Goal: Information Seeking & Learning: Learn about a topic

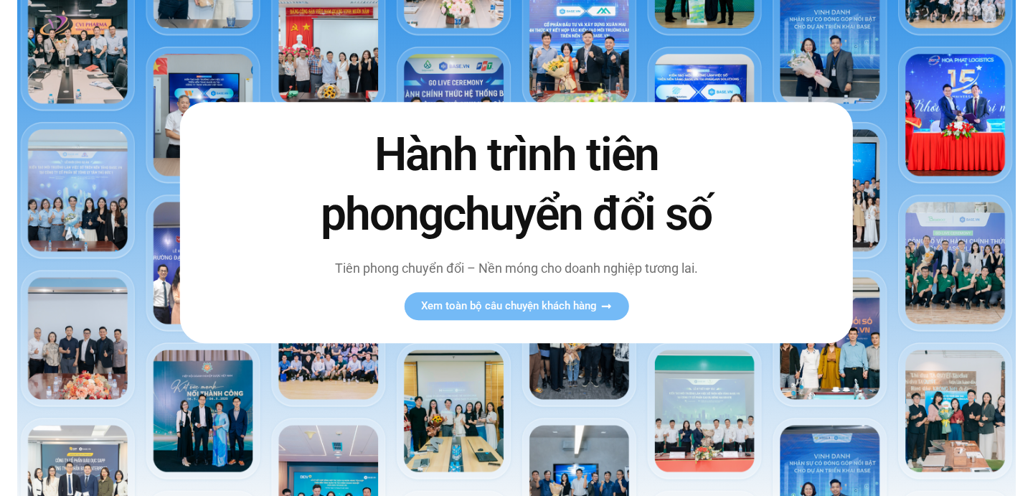
scroll to position [135, 0]
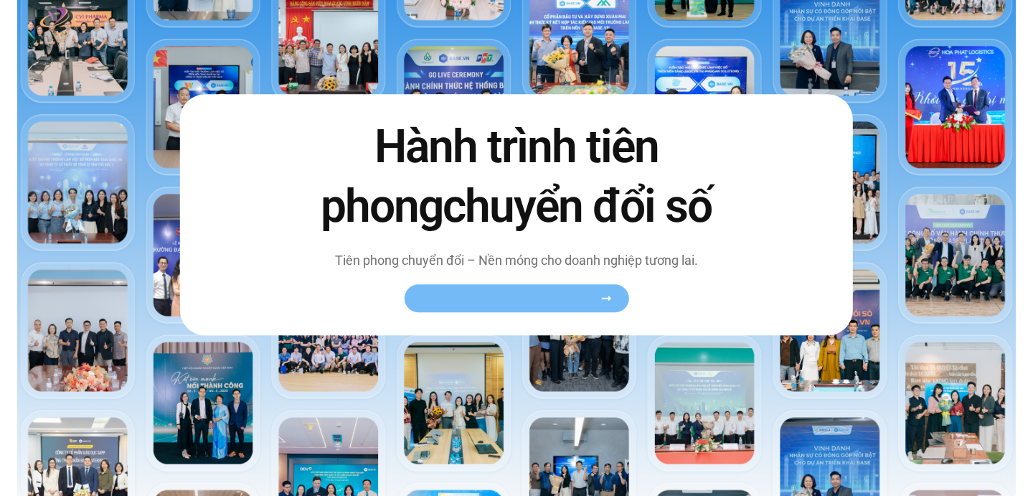
click at [539, 304] on span "Xem toàn bộ câu chuyện khách hàng" at bounding box center [509, 298] width 176 height 11
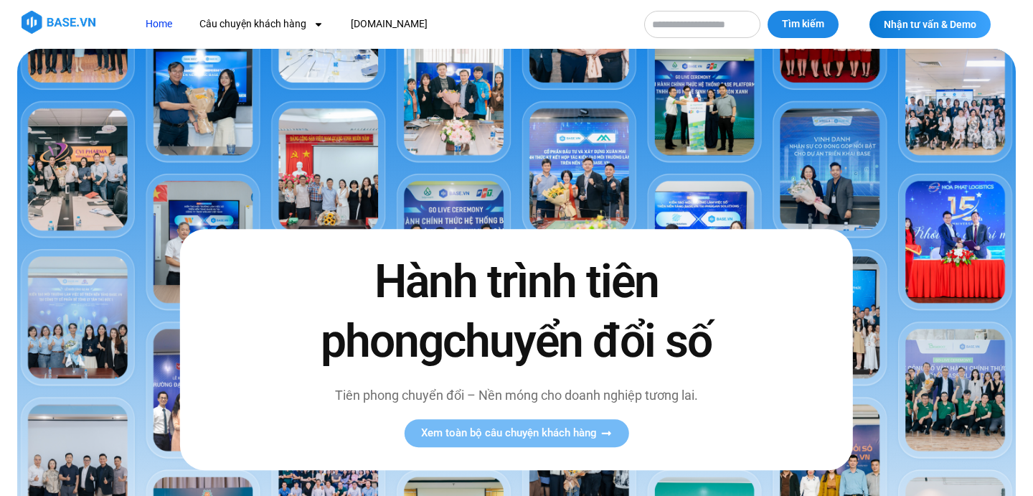
click at [197, 88] on img at bounding box center [516, 342] width 999 height 587
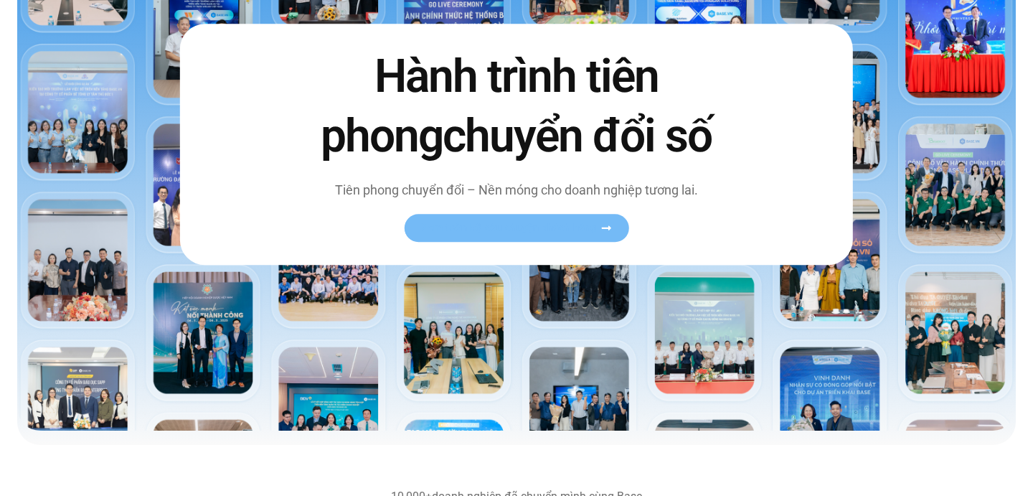
click at [465, 230] on span "Xem toàn bộ câu chuyện khách hàng" at bounding box center [509, 227] width 176 height 11
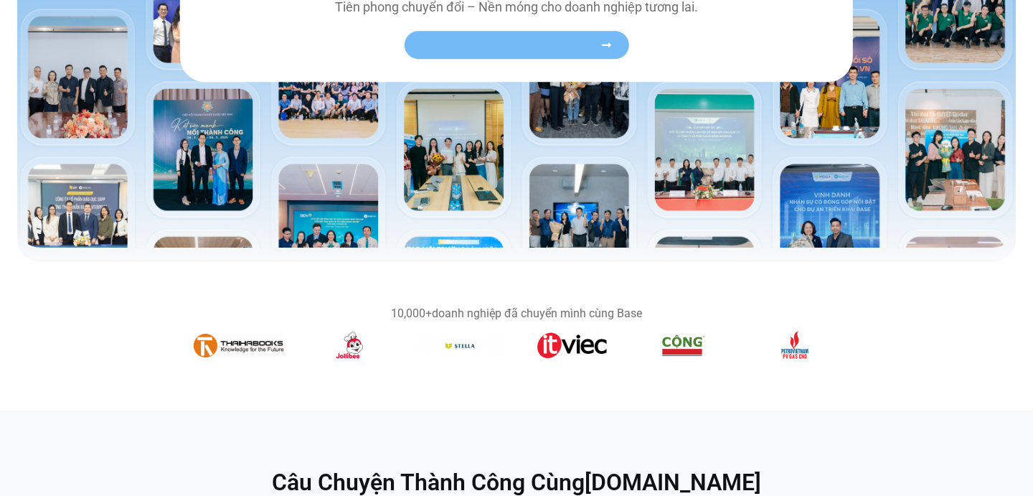
scroll to position [387, 0]
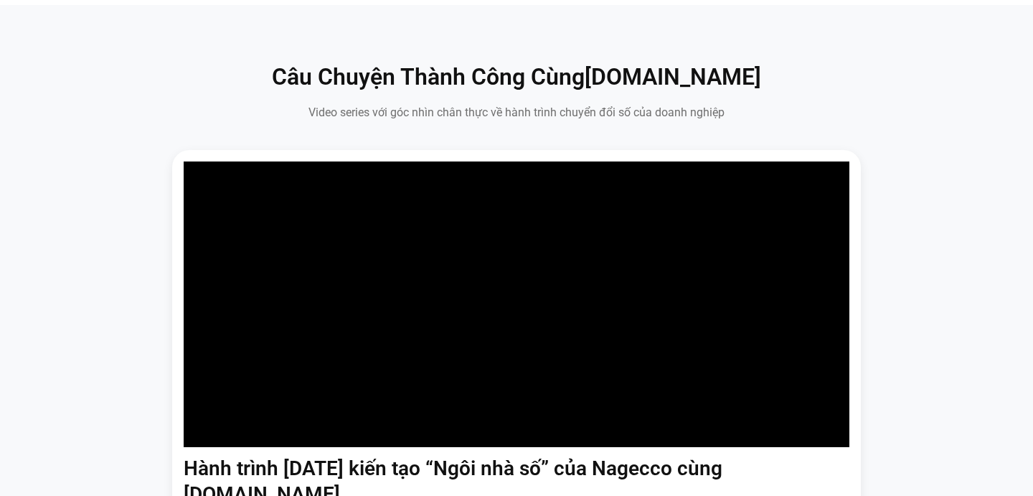
scroll to position [817, 0]
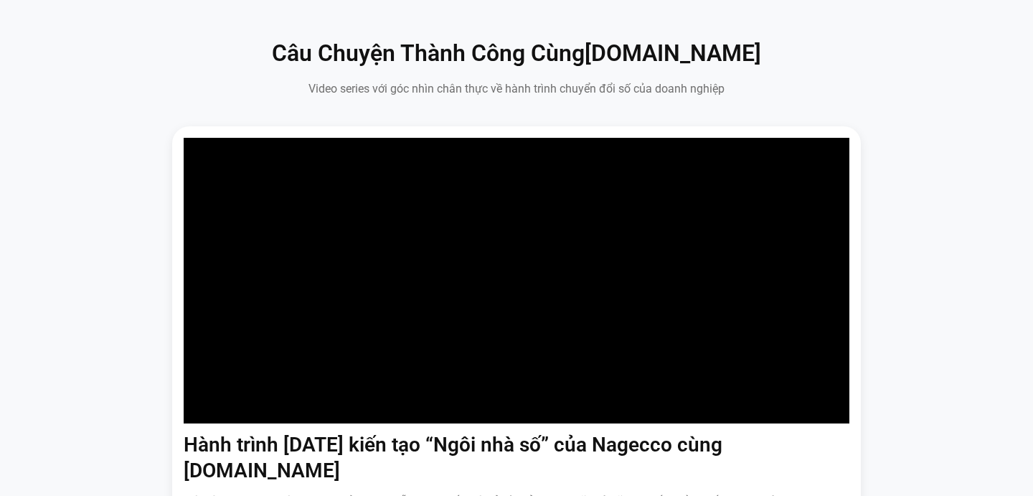
click at [924, 281] on div "Hành trình 6 năm kiến tạo “Ngôi nhà số” của Nagecco cùng Base.vn Với hàng trăm …" at bounding box center [517, 379] width 1012 height 507
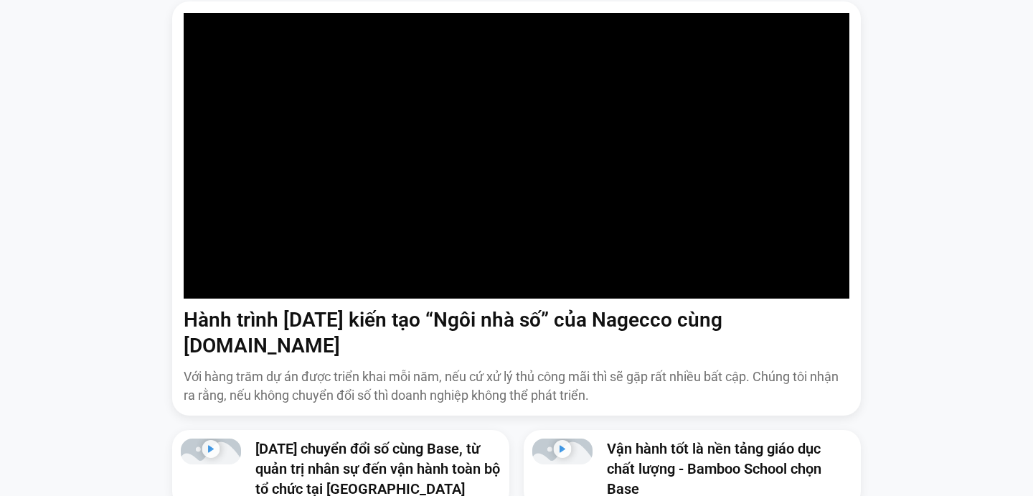
scroll to position [954, 0]
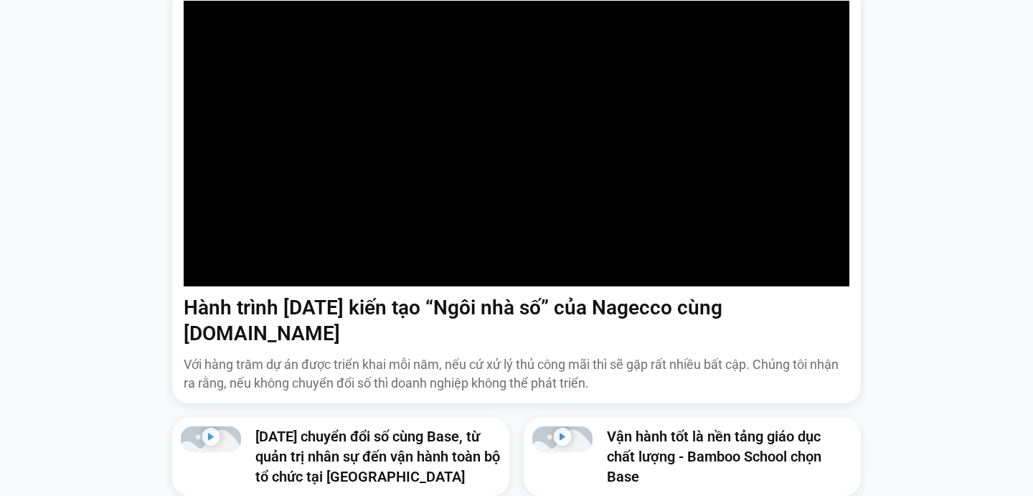
click at [914, 215] on div "Hành trình 6 năm kiến tạo “Ngôi nhà số” của Nagecco cùng Base.vn Với hàng trăm …" at bounding box center [517, 242] width 1012 height 507
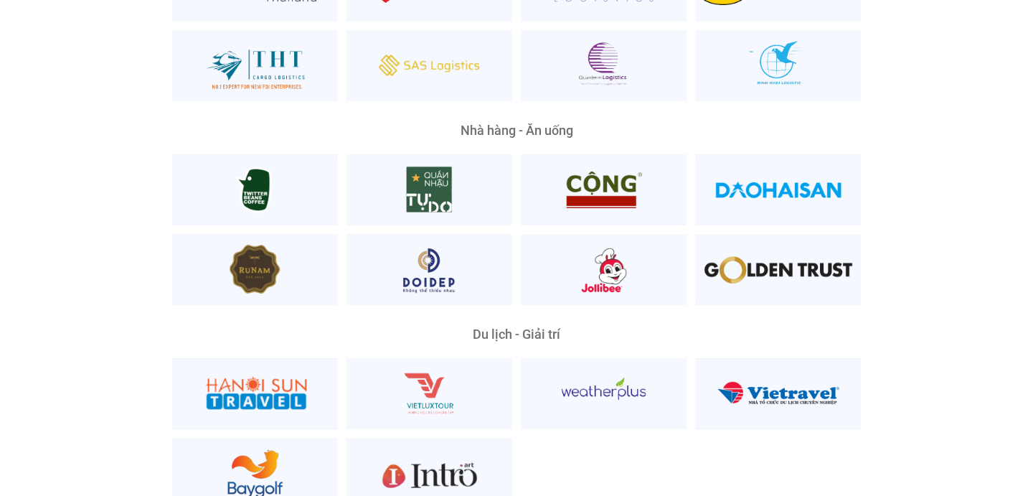
scroll to position [3532, 0]
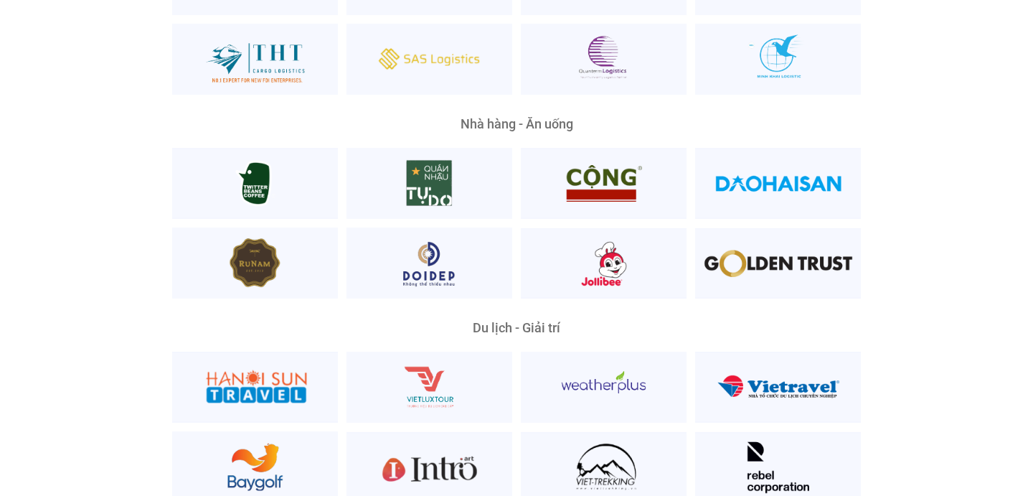
click at [129, 245] on div "Nhà hàng - Ăn uống" at bounding box center [517, 208] width 804 height 181
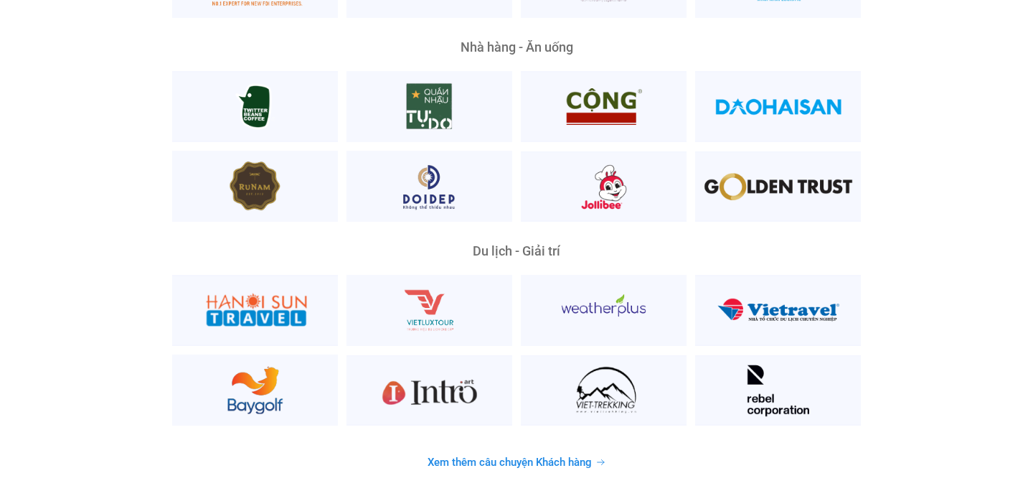
scroll to position [3629, 0]
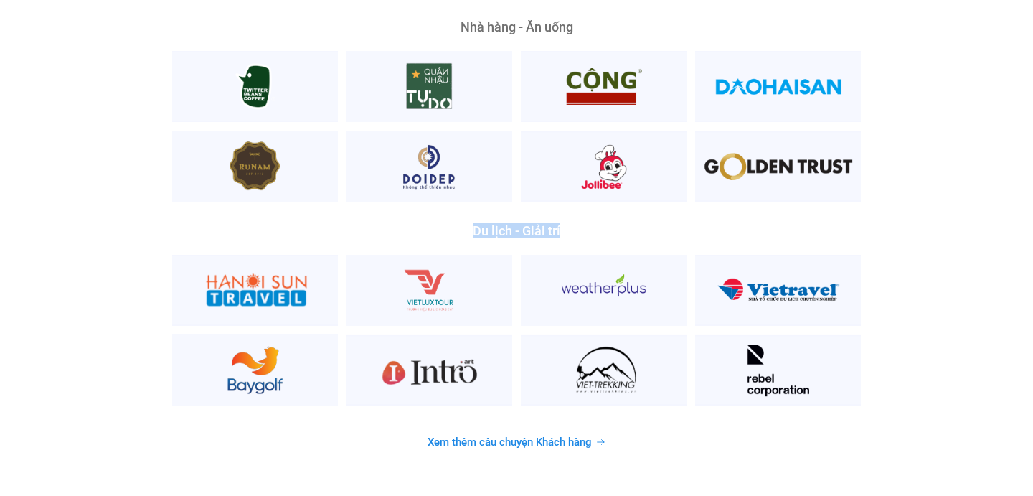
drag, startPoint x: 476, startPoint y: 202, endPoint x: 564, endPoint y: 213, distance: 88.9
click at [564, 225] on div "Du lịch - Giải trí" at bounding box center [516, 315] width 689 height 181
click at [595, 225] on div "Du lịch - Giải trí" at bounding box center [516, 315] width 689 height 181
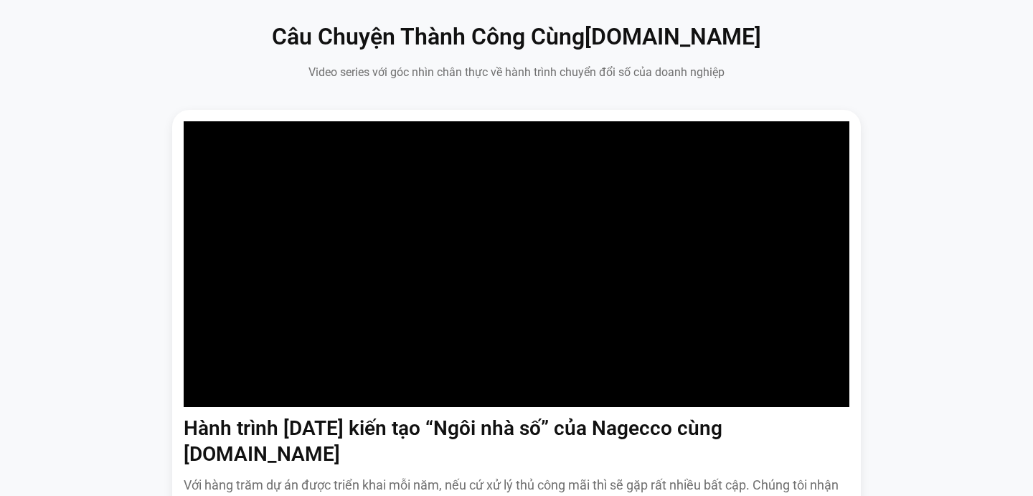
scroll to position [830, 0]
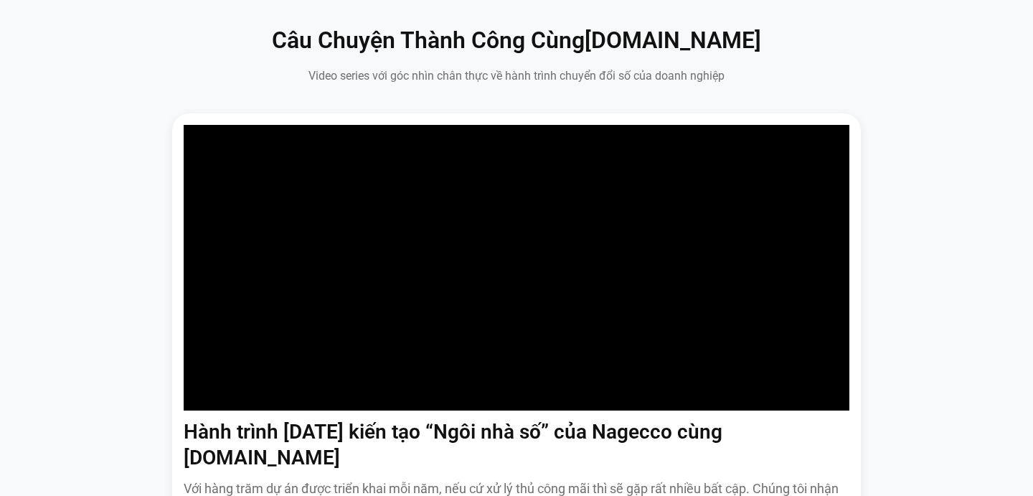
click at [930, 283] on div "Hành trình 6 năm kiến tạo “Ngôi nhà số” của Nagecco cùng Base.vn Với hàng trăm …" at bounding box center [517, 366] width 1012 height 507
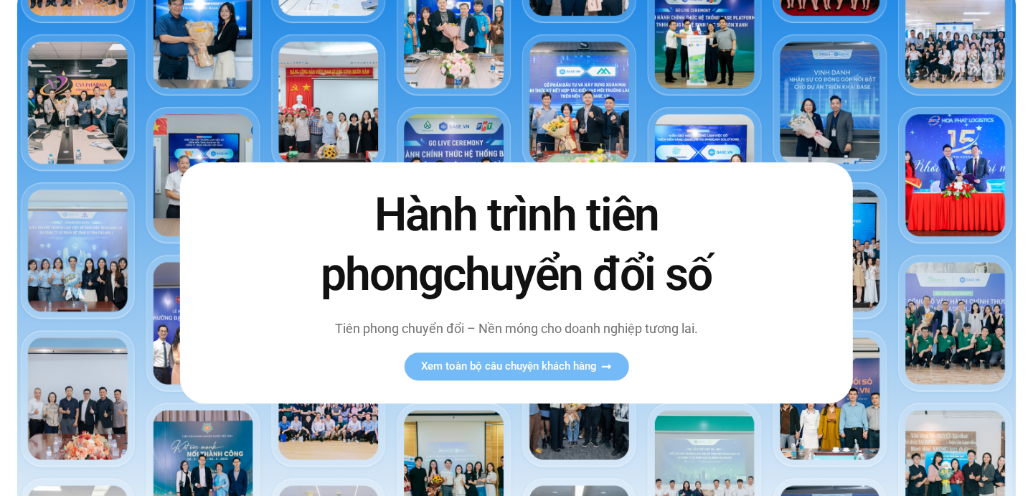
scroll to position [0, 0]
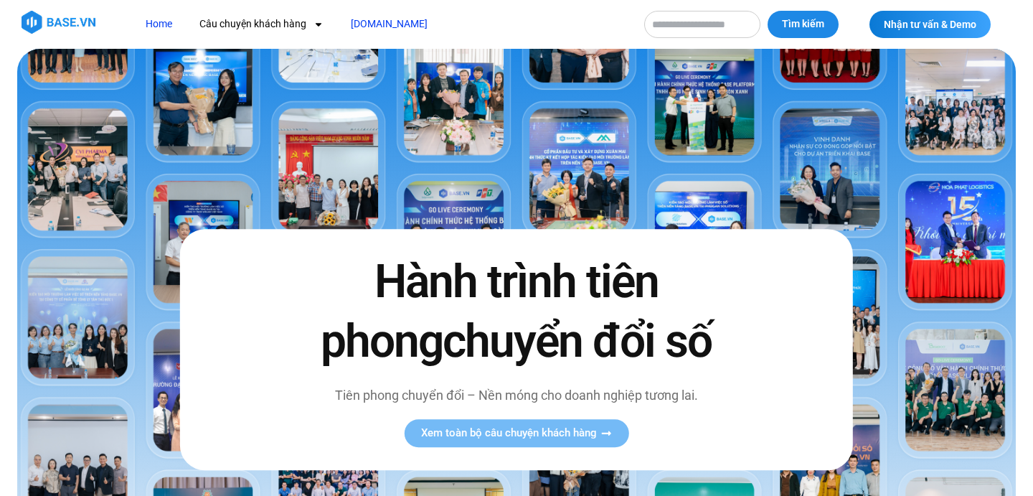
click at [361, 24] on link "[DOMAIN_NAME]" at bounding box center [389, 24] width 98 height 27
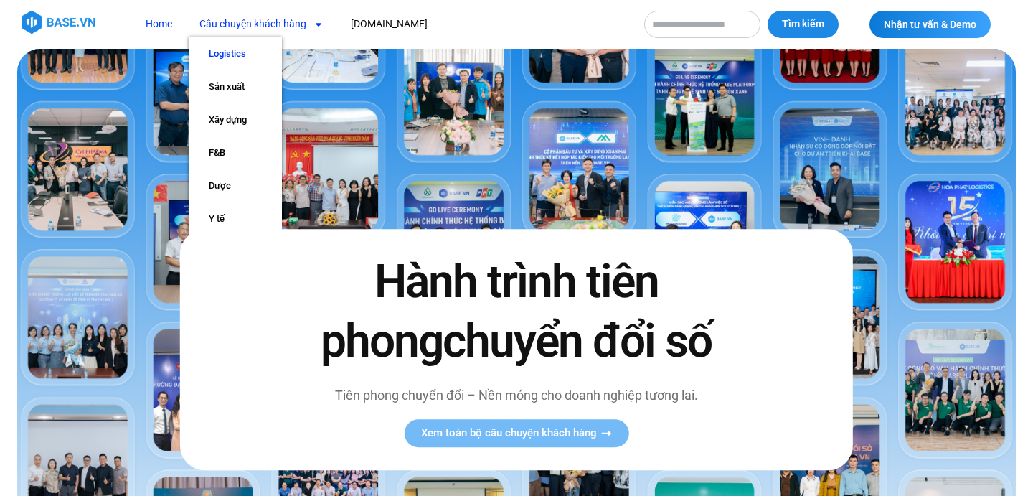
click at [235, 50] on link "Logistics" at bounding box center [235, 53] width 93 height 33
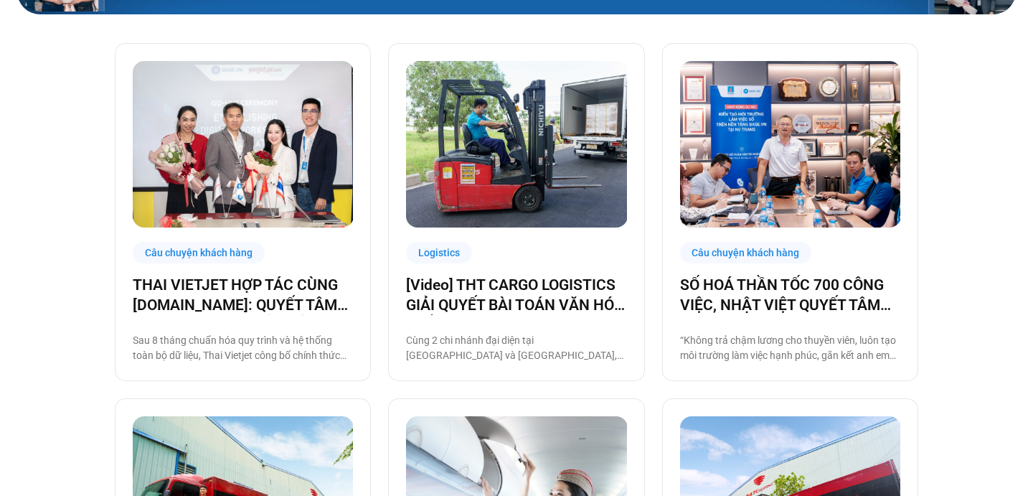
scroll to position [350, 0]
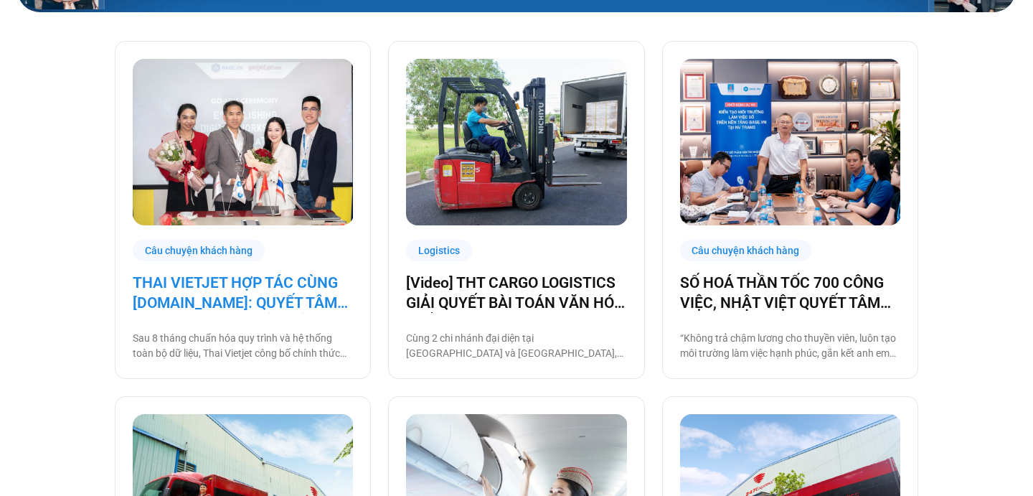
click at [296, 301] on link "THAI VIETJET HỢP TÁC CÙNG [DOMAIN_NAME]: QUYẾT TÂM “CẤT CÁNH” CHUYỂN ĐỔI SỐ" at bounding box center [243, 293] width 220 height 40
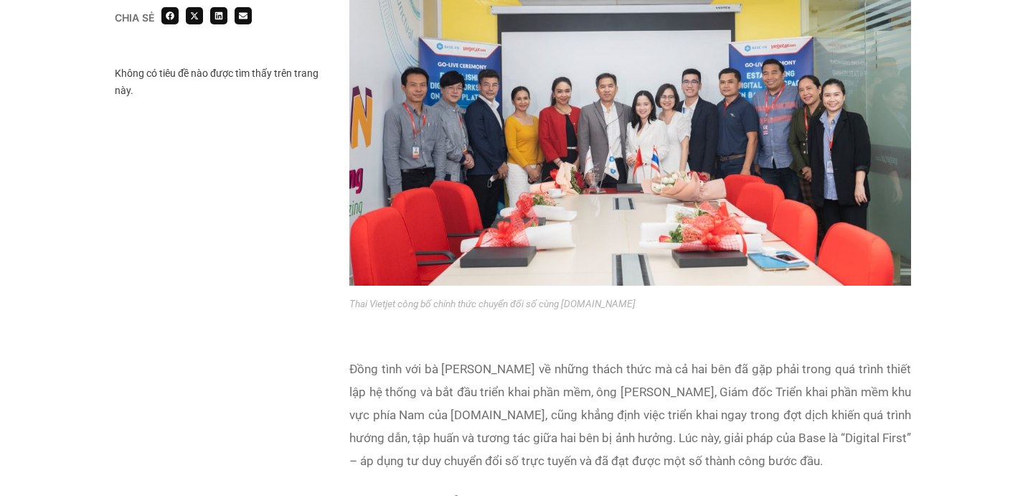
scroll to position [1678, 0]
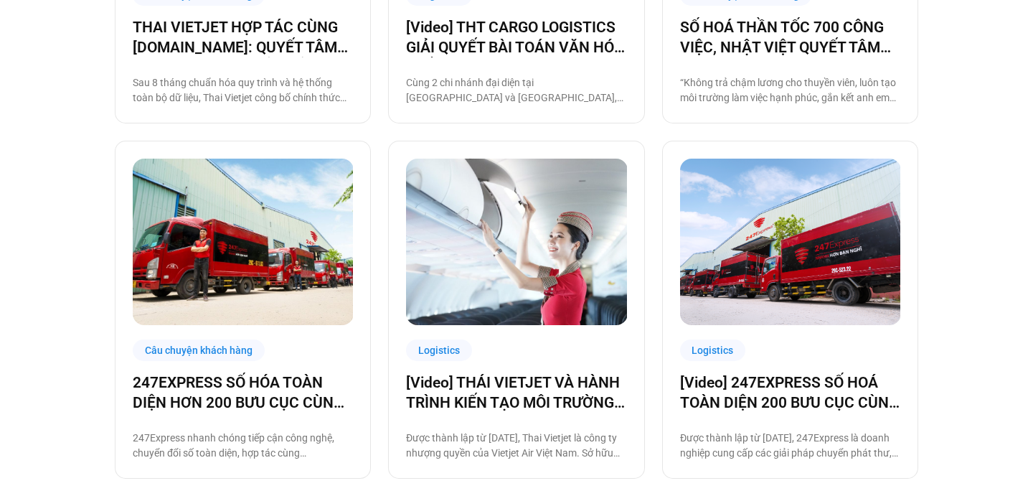
scroll to position [612, 0]
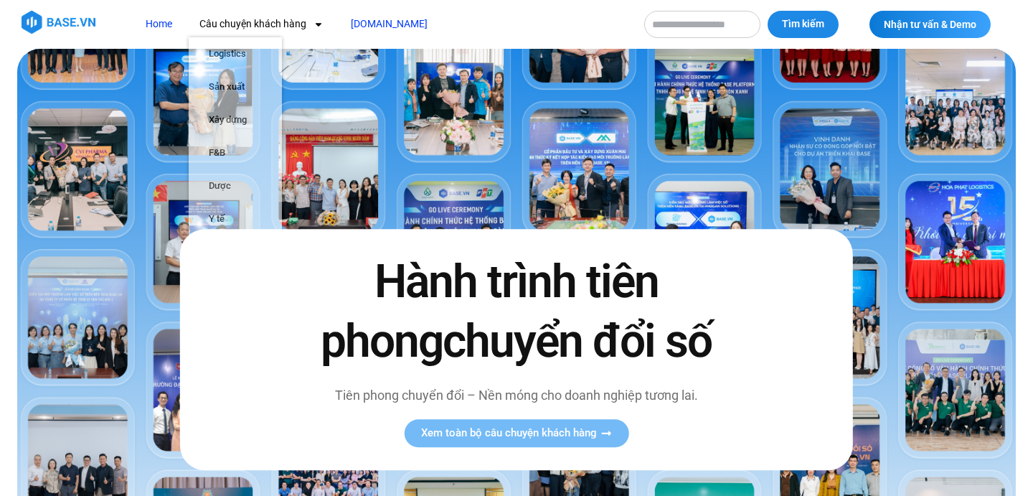
click at [380, 24] on link "[DOMAIN_NAME]" at bounding box center [389, 24] width 98 height 27
